Goal: Navigation & Orientation: Find specific page/section

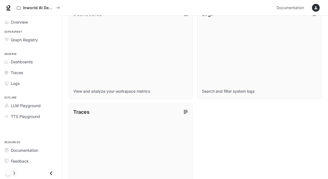
scroll to position [148, 0]
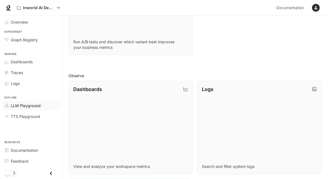
click at [35, 102] on link "LLM Playground" at bounding box center [30, 106] width 57 height 10
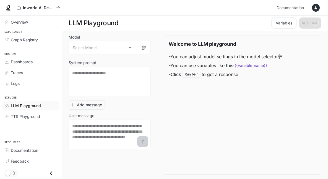
scroll to position [0, 0]
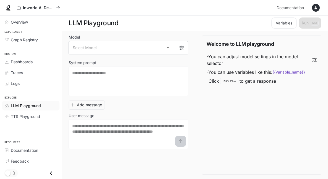
click at [107, 53] on body "Skip to main content Inworld AI Demos Documentation Documentation Portal Overvi…" at bounding box center [164, 89] width 328 height 179
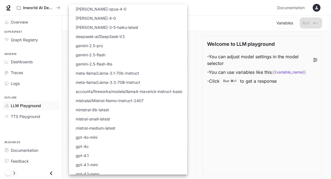
click at [231, 97] on div at bounding box center [165, 89] width 331 height 179
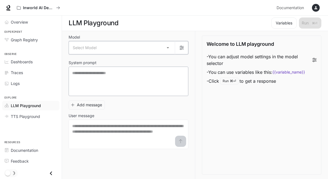
scroll to position [0, 0]
click at [26, 116] on span "TTS Playground" at bounding box center [25, 116] width 29 height 6
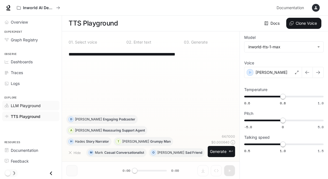
click at [32, 108] on span "LLM Playground" at bounding box center [26, 105] width 30 height 6
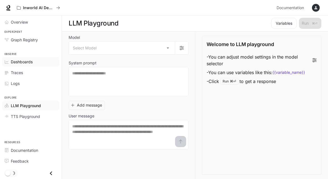
click at [32, 64] on span "Dashboards" at bounding box center [22, 62] width 22 height 6
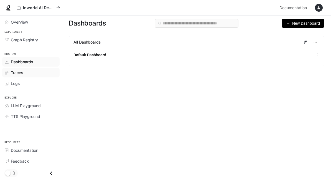
click at [15, 75] on span "Traces" at bounding box center [17, 73] width 12 height 6
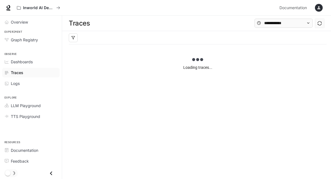
click at [14, 88] on li "Logs" at bounding box center [31, 83] width 62 height 11
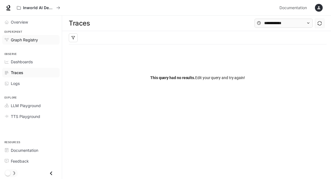
click at [33, 41] on span "Graph Registry" at bounding box center [24, 40] width 27 height 6
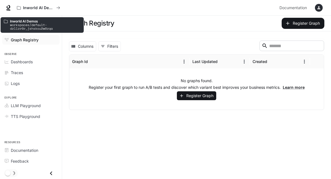
click at [27, 19] on p "Inworld AI Demos" at bounding box center [45, 21] width 70 height 4
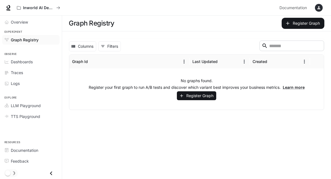
click at [18, 17] on li "Overview" at bounding box center [31, 22] width 62 height 11
click at [19, 23] on span "Overview" at bounding box center [19, 22] width 17 height 6
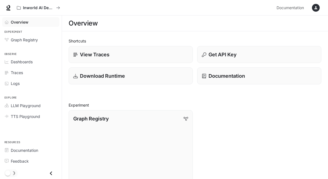
click at [19, 23] on span "Overview" at bounding box center [20, 22] width 18 height 6
click at [111, 58] on div "View Traces" at bounding box center [131, 54] width 116 height 7
click at [29, 62] on span "Dashboards" at bounding box center [22, 62] width 22 height 6
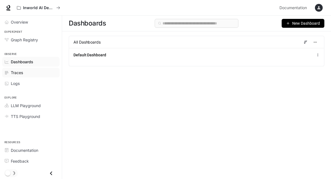
click at [19, 76] on link "Traces" at bounding box center [30, 73] width 57 height 10
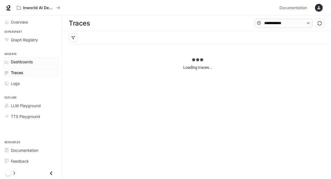
click at [20, 61] on span "Dashboards" at bounding box center [22, 62] width 22 height 6
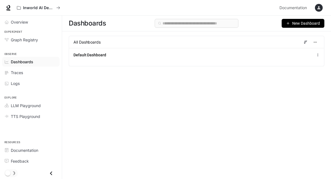
click at [30, 56] on span "Observe" at bounding box center [31, 54] width 62 height 5
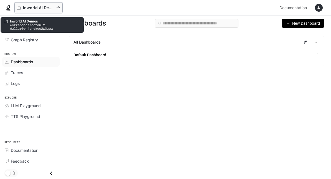
click at [42, 11] on button "Inworld AI Demos" at bounding box center [38, 7] width 48 height 11
